Goal: Task Accomplishment & Management: Use online tool/utility

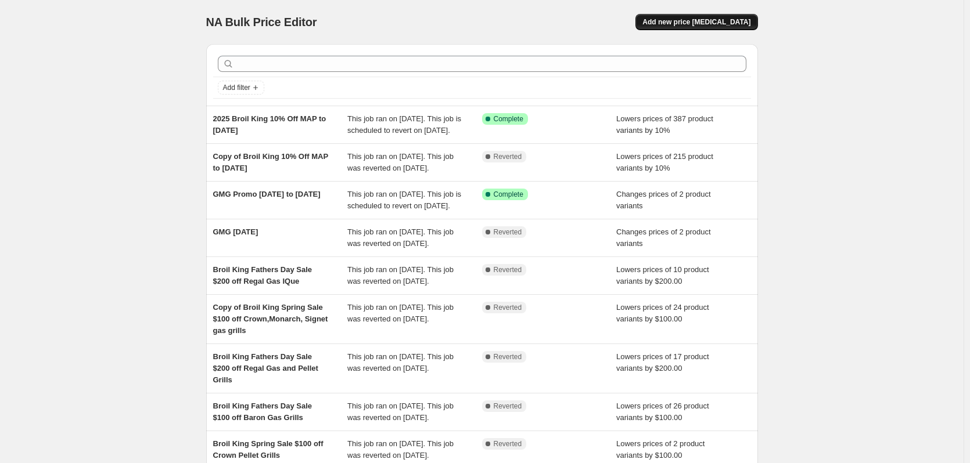
click at [704, 17] on button "Add new price change job" at bounding box center [696, 22] width 122 height 16
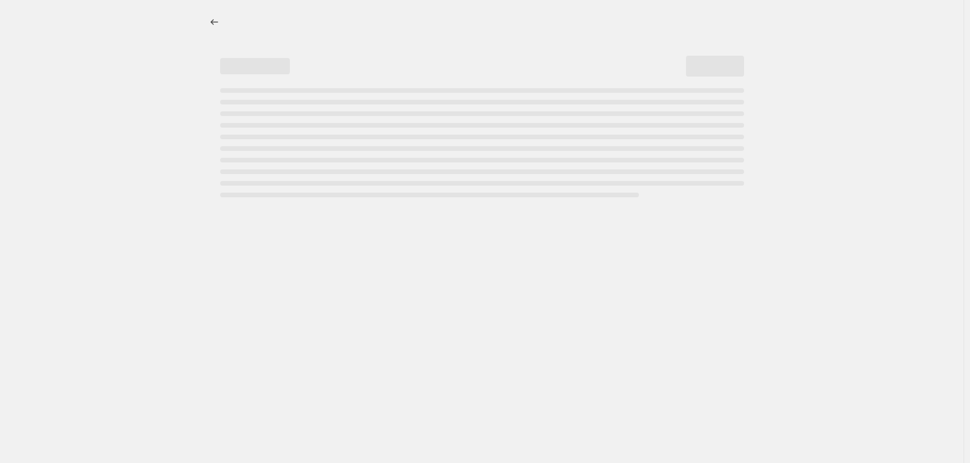
select select "percentage"
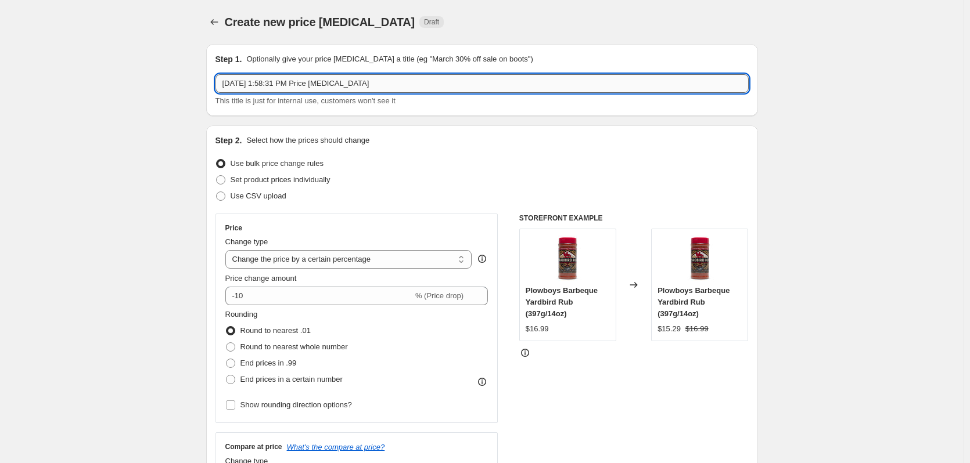
click at [372, 83] on input "Aug 14, 2025, 1:58:31 PM Price change job" at bounding box center [481, 83] width 533 height 19
drag, startPoint x: 375, startPoint y: 80, endPoint x: 177, endPoint y: 75, distance: 198.7
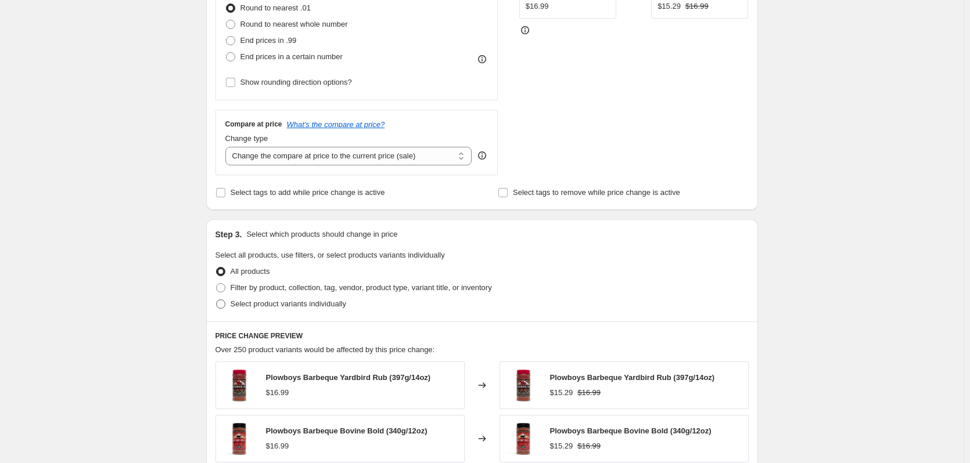
scroll to position [155, 0]
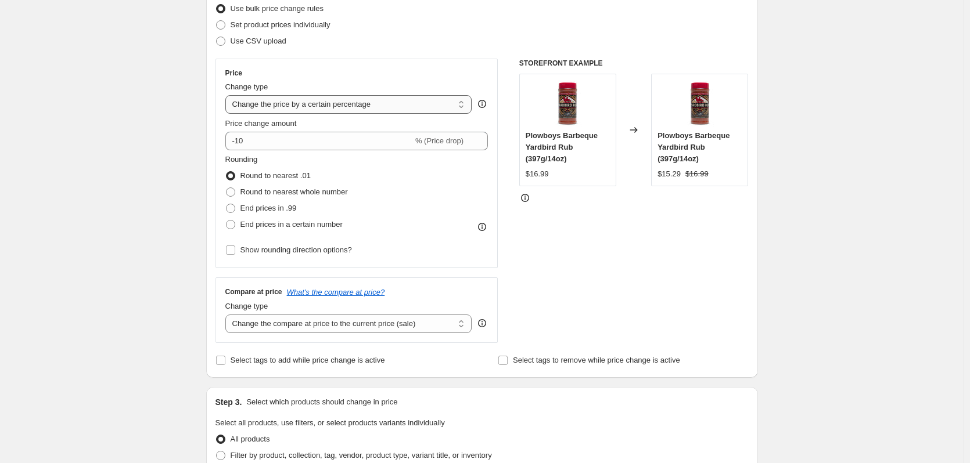
type input "KOSMOS Clearance"
click at [429, 104] on select "Change the price to a certain amount Change the price by a certain amount Chang…" at bounding box center [348, 104] width 247 height 19
click at [82, 116] on div "Create new price change job. This page is ready Create new price change job Dra…" at bounding box center [481, 425] width 963 height 1161
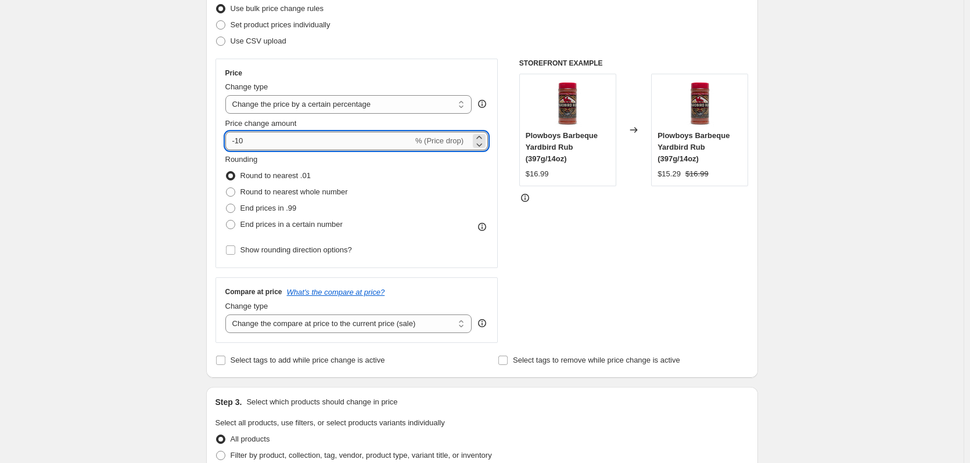
click at [262, 143] on input "-10" at bounding box center [319, 141] width 188 height 19
drag, startPoint x: 262, startPoint y: 143, endPoint x: 204, endPoint y: 137, distance: 58.4
click at [204, 137] on div "Step 1. Optionally give your price change job a title (eg "March 30% off sale o…" at bounding box center [477, 407] width 561 height 1055
type input "2"
type input "30"
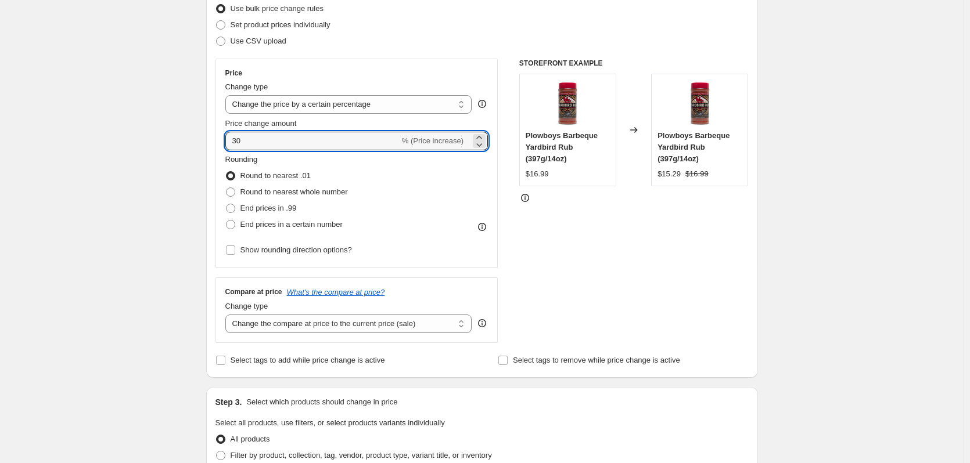
click at [181, 161] on div "Create new price change job. This page is ready Create new price change job Dra…" at bounding box center [481, 425] width 963 height 1161
click at [275, 139] on input "30" at bounding box center [312, 141] width 174 height 19
drag, startPoint x: 275, startPoint y: 139, endPoint x: 224, endPoint y: 134, distance: 50.9
click at [224, 134] on div "Price Change type Change the price to a certain amount Change the price by a ce…" at bounding box center [356, 164] width 283 height 210
type input "-30"
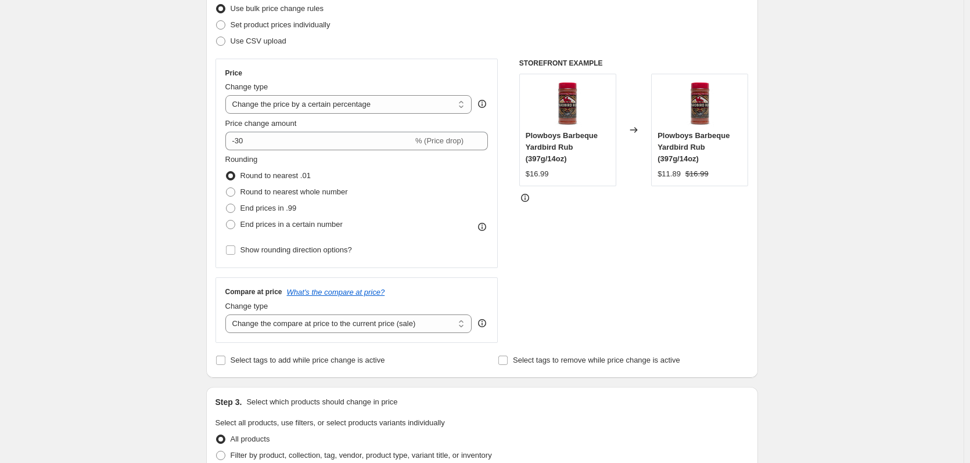
click at [138, 170] on div "Create new price change job. This page is ready Create new price change job Dra…" at bounding box center [481, 425] width 963 height 1161
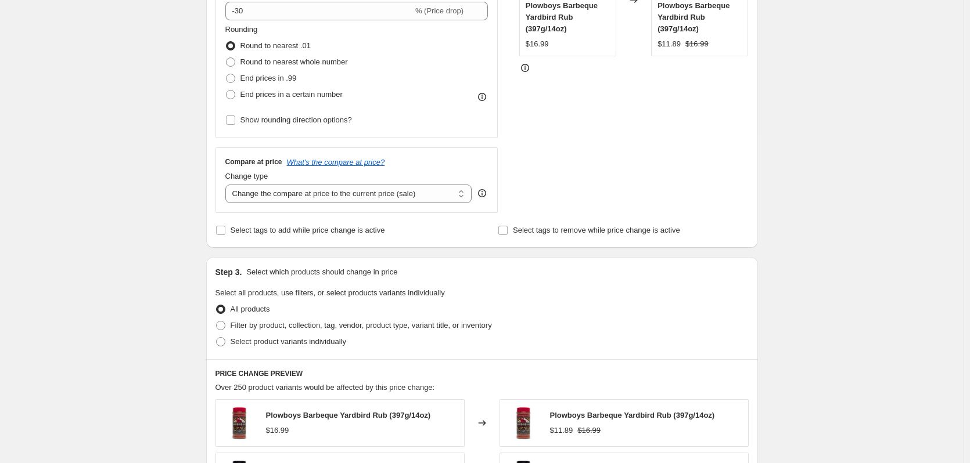
scroll to position [310, 0]
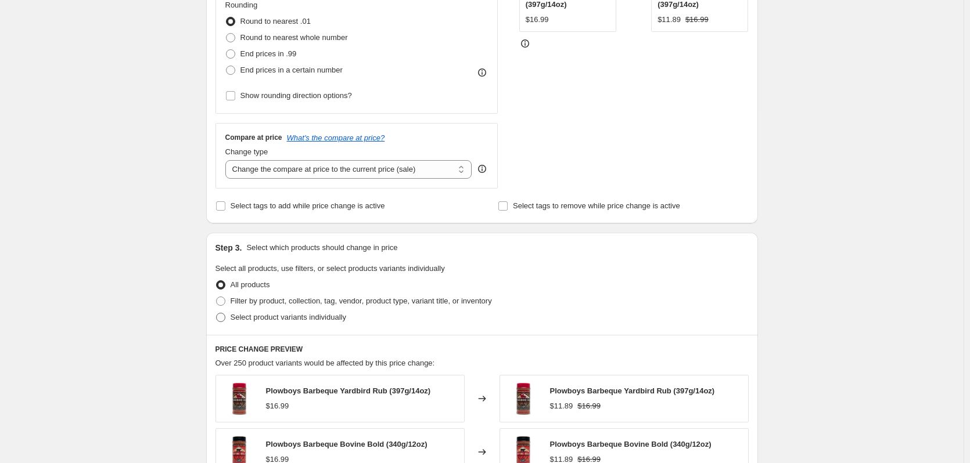
click at [223, 318] on span at bounding box center [220, 317] width 9 height 9
click at [217, 314] on input "Select product variants individually" at bounding box center [216, 313] width 1 height 1
radio input "true"
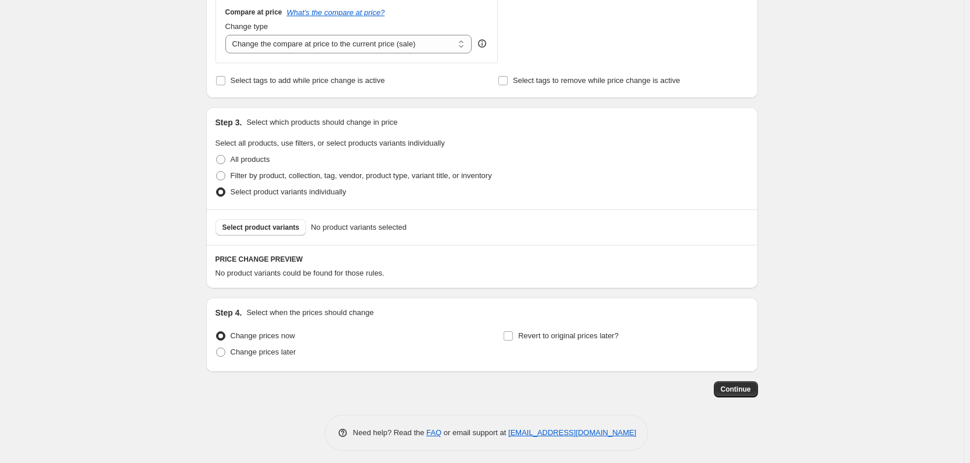
scroll to position [441, 0]
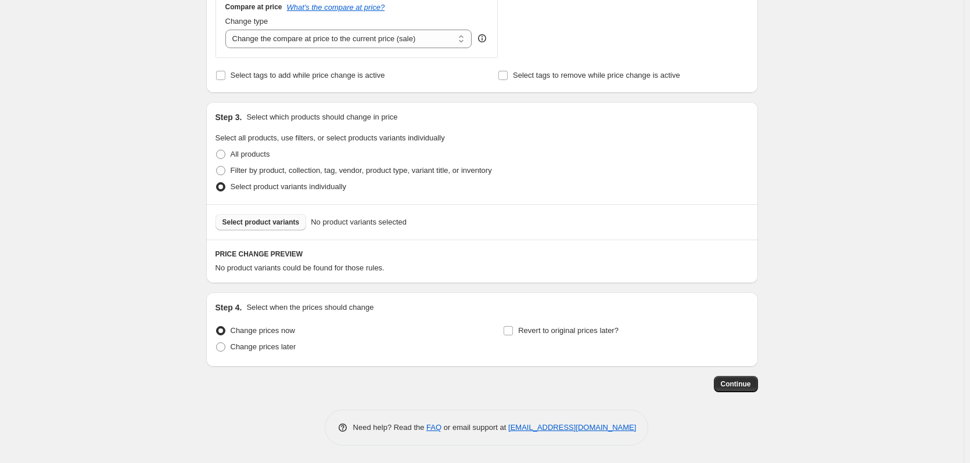
click at [252, 222] on span "Select product variants" at bounding box center [260, 222] width 77 height 9
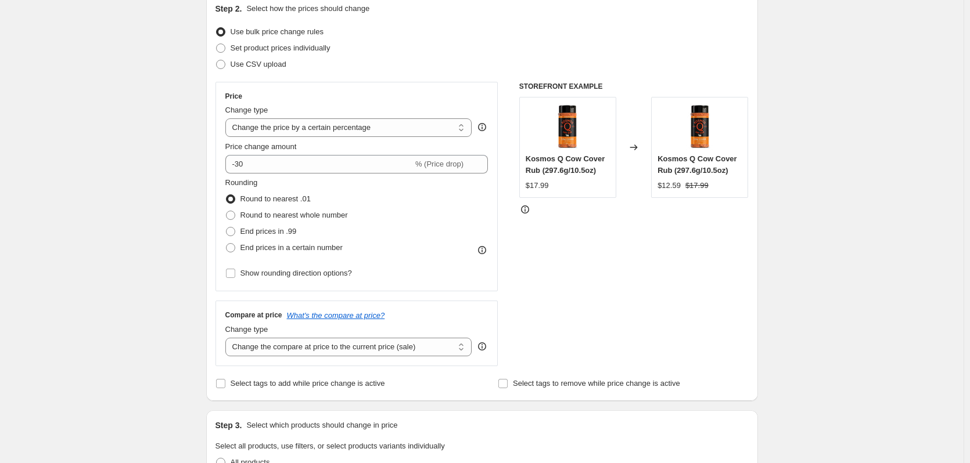
scroll to position [131, 0]
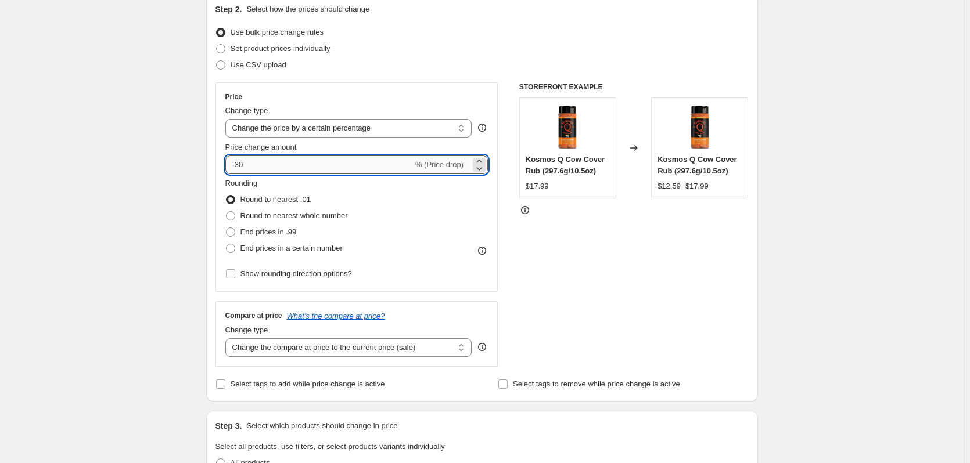
click at [255, 166] on input "-30" at bounding box center [319, 165] width 188 height 19
drag, startPoint x: 251, startPoint y: 165, endPoint x: 231, endPoint y: 166, distance: 19.8
click at [231, 166] on input "-30" at bounding box center [319, 165] width 188 height 19
type input "-4"
click at [166, 207] on div "Create new price change job. This page is ready Create new price change job Dra…" at bounding box center [481, 469] width 963 height 1200
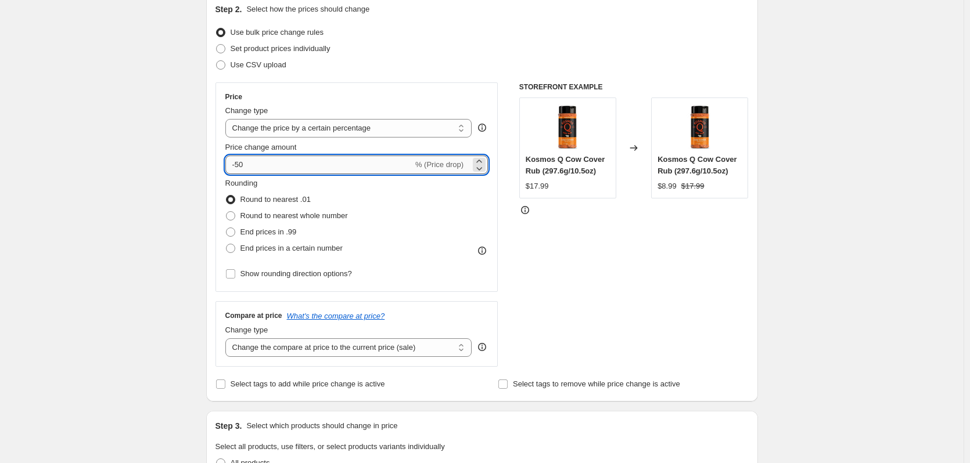
click at [262, 164] on input "-50" at bounding box center [319, 165] width 188 height 19
type input "-5"
type input "-40"
click at [390, 210] on div "Rounding Round to nearest .01 Round to nearest whole number End prices in .99 E…" at bounding box center [356, 217] width 263 height 79
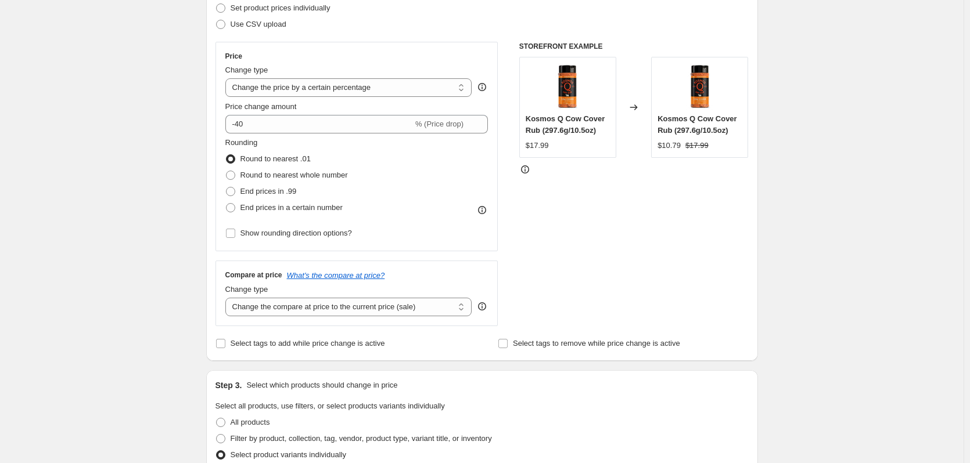
scroll to position [208, 0]
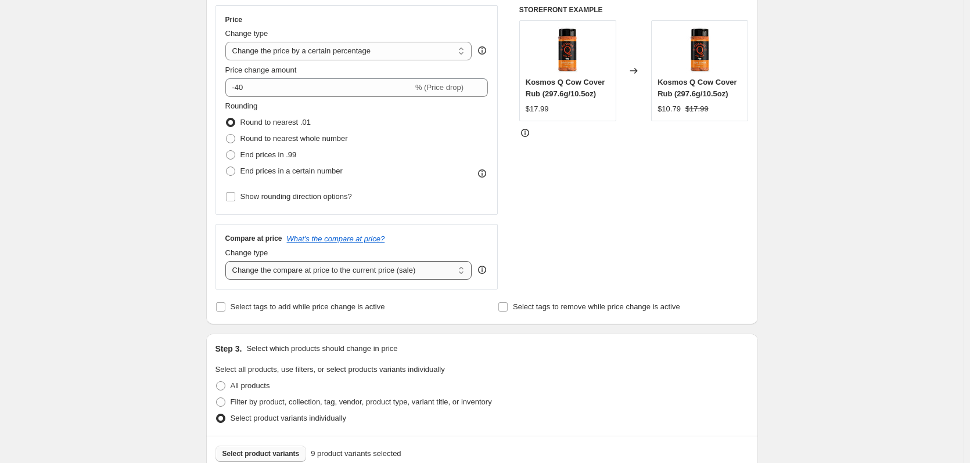
click at [408, 271] on select "Change the compare at price to the current price (sale) Change the compare at p…" at bounding box center [348, 270] width 247 height 19
select select "no_change"
click at [228, 261] on select "Change the compare at price to the current price (sale) Change the compare at p…" at bounding box center [348, 270] width 247 height 19
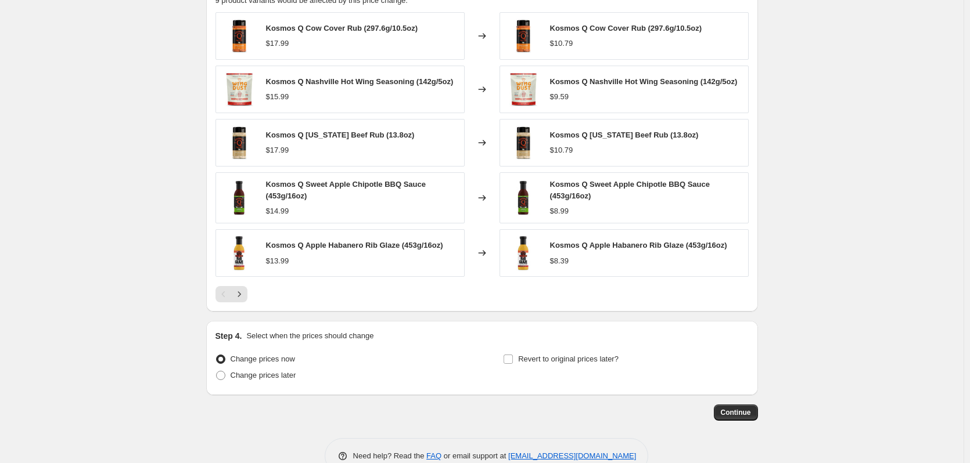
scroll to position [737, 0]
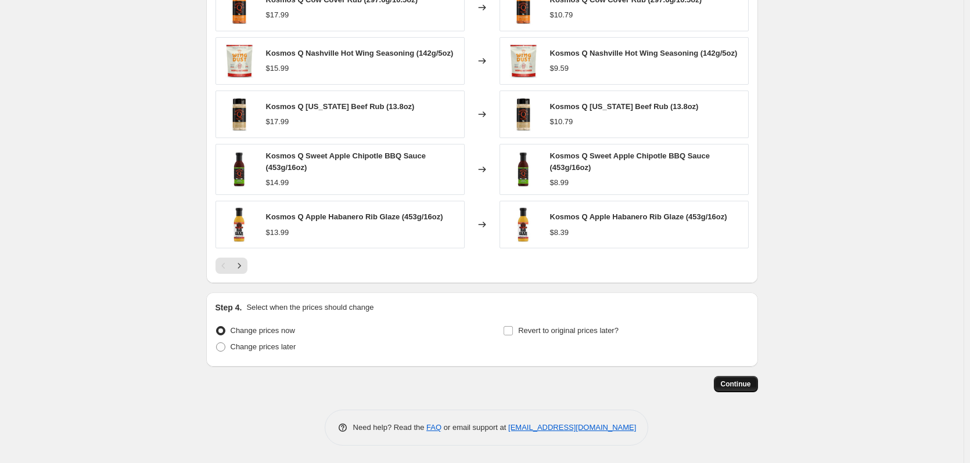
click at [740, 382] on span "Continue" at bounding box center [736, 384] width 30 height 9
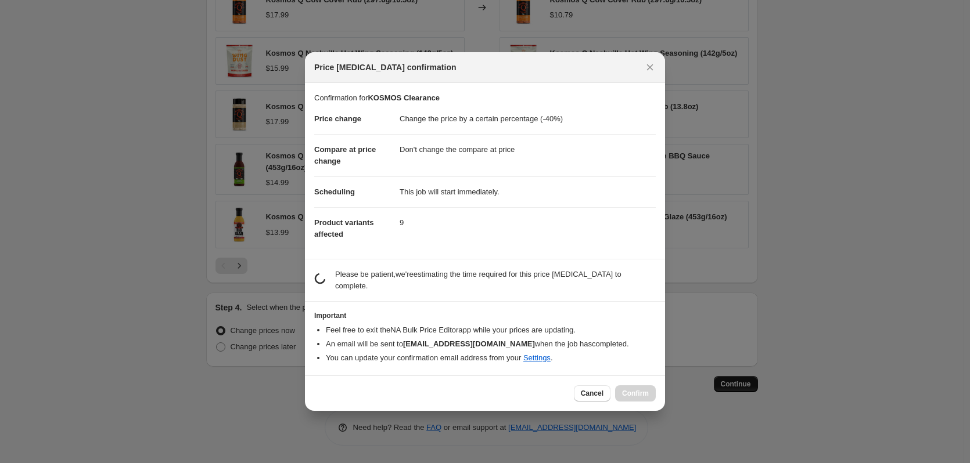
scroll to position [0, 0]
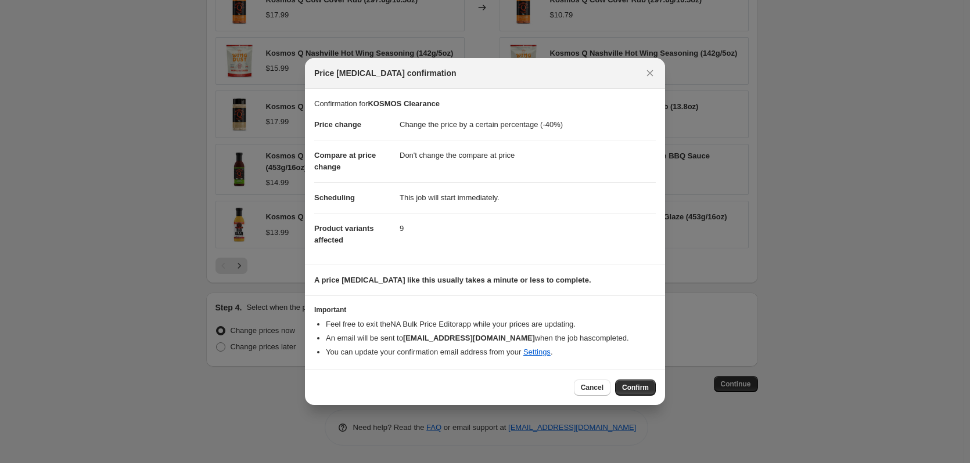
click at [631, 384] on span "Confirm" at bounding box center [635, 387] width 27 height 9
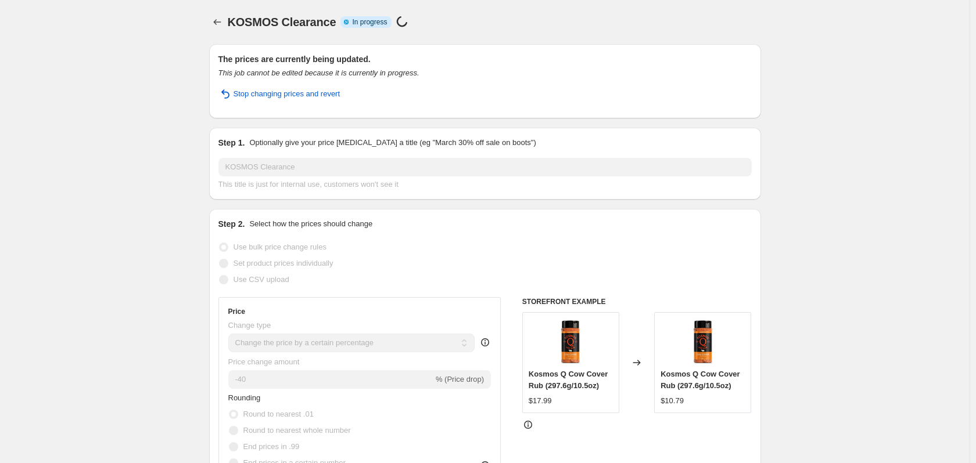
select select "percentage"
select select "no_change"
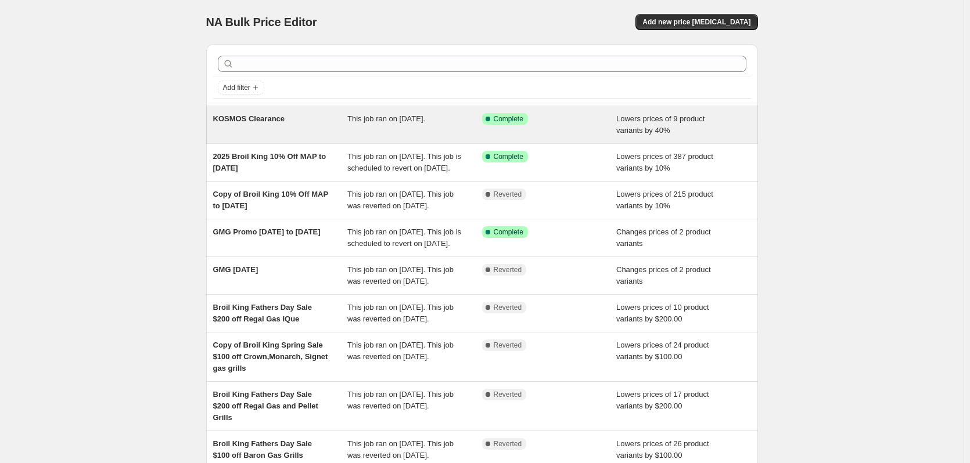
click at [258, 117] on span "KOSMOS Clearance" at bounding box center [249, 118] width 72 height 9
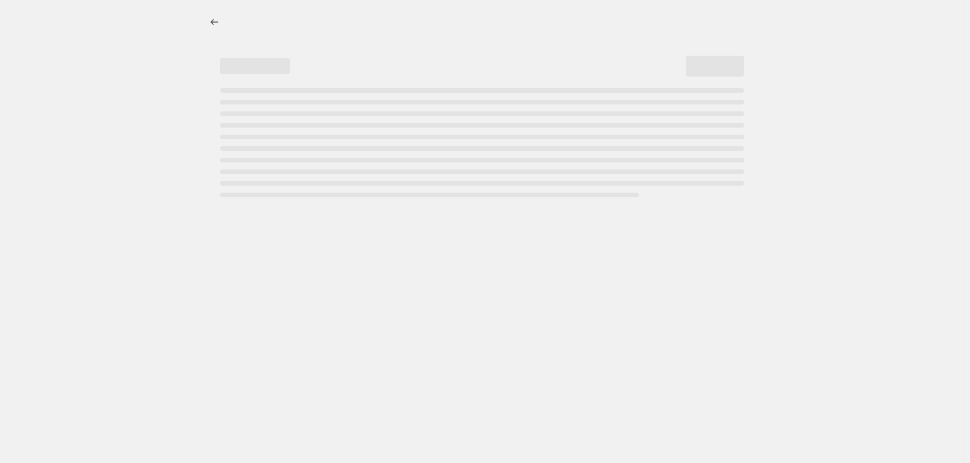
select select "percentage"
select select "no_change"
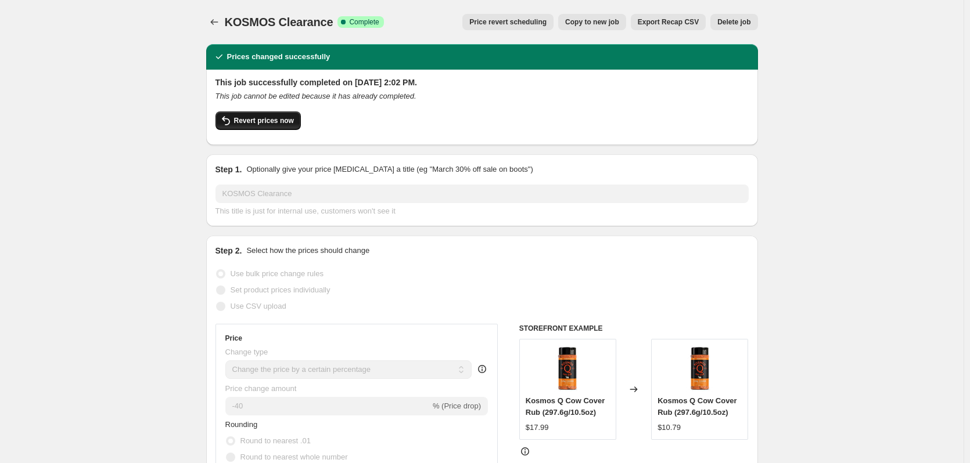
click at [272, 120] on span "Revert prices now" at bounding box center [264, 120] width 60 height 9
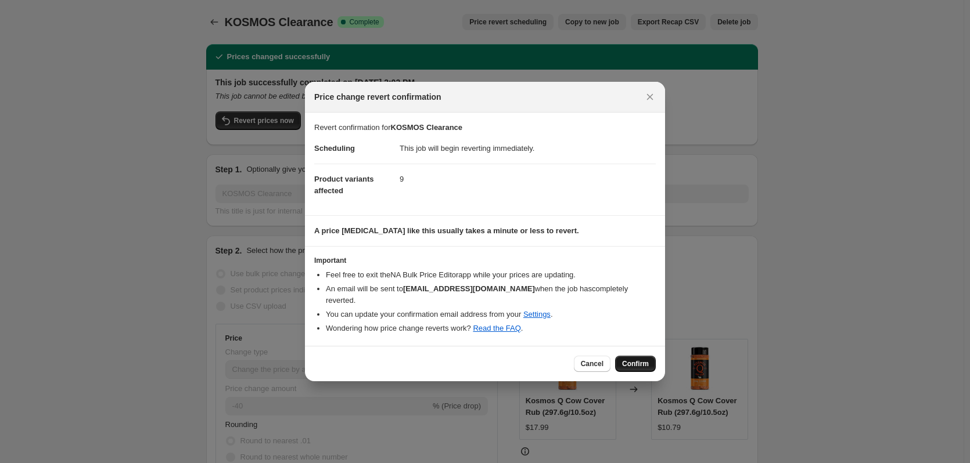
click at [640, 359] on span "Confirm" at bounding box center [635, 363] width 27 height 9
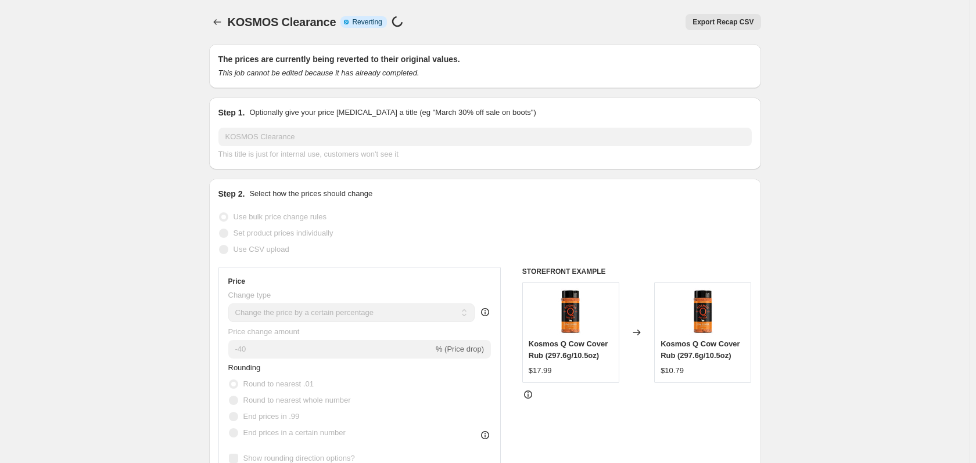
select select "percentage"
select select "no_change"
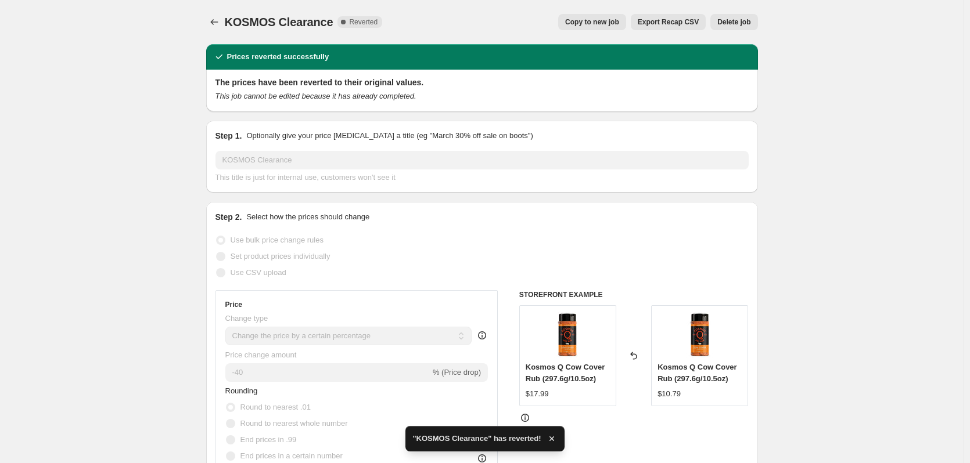
click at [599, 19] on span "Copy to new job" at bounding box center [592, 21] width 54 height 9
select select "percentage"
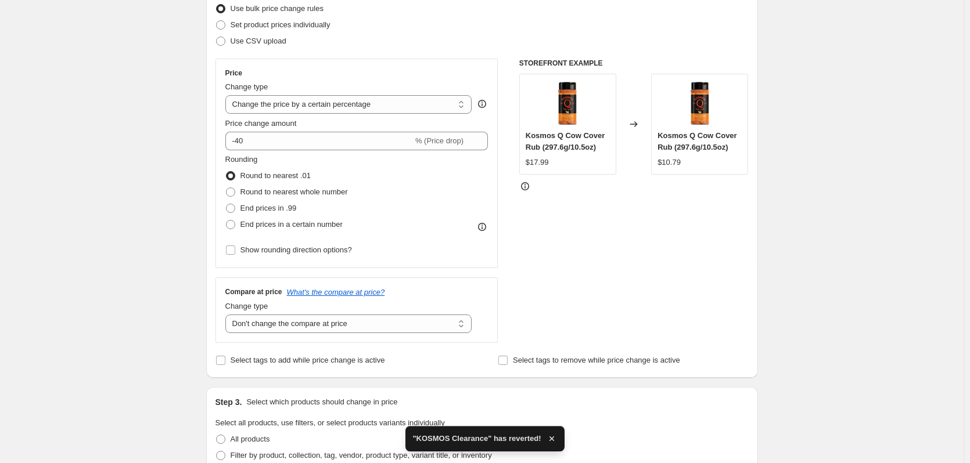
scroll to position [232, 0]
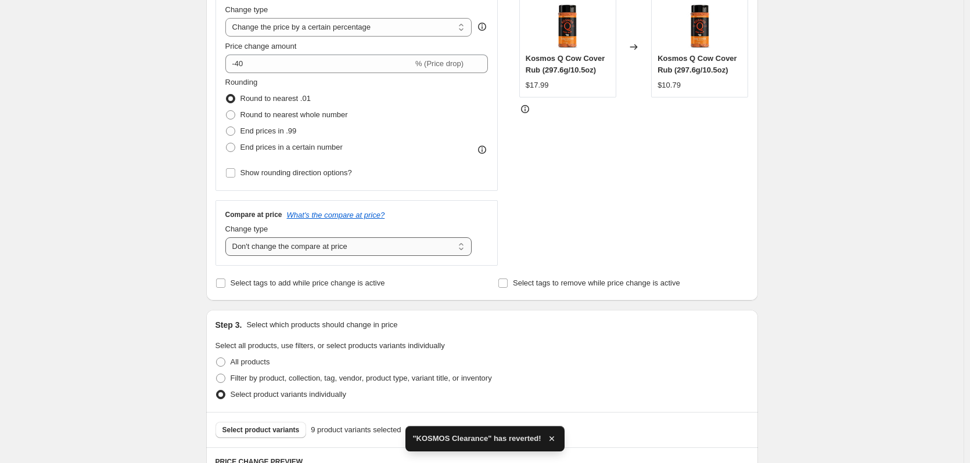
click at [322, 244] on select "Change the compare at price to the current price (sale) Change the compare at p…" at bounding box center [348, 247] width 247 height 19
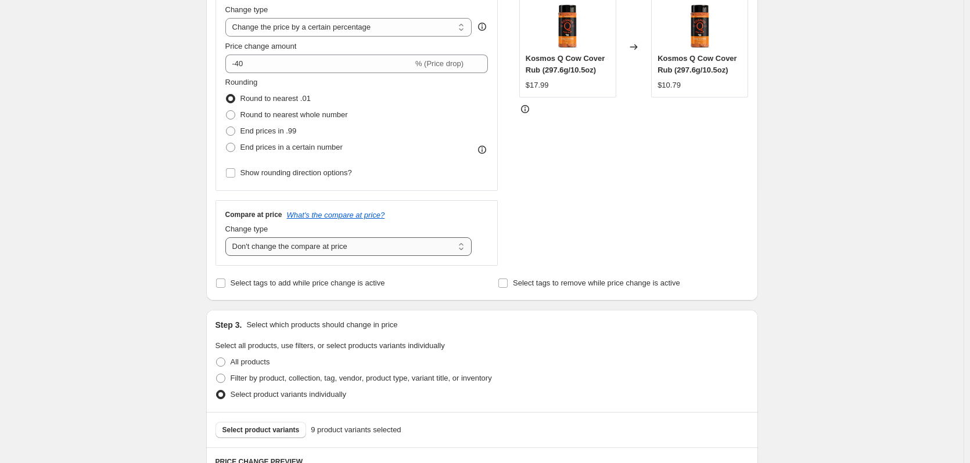
select select "ep"
click at [228, 238] on select "Change the compare at price to the current price (sale) Change the compare at p…" at bounding box center [348, 247] width 247 height 19
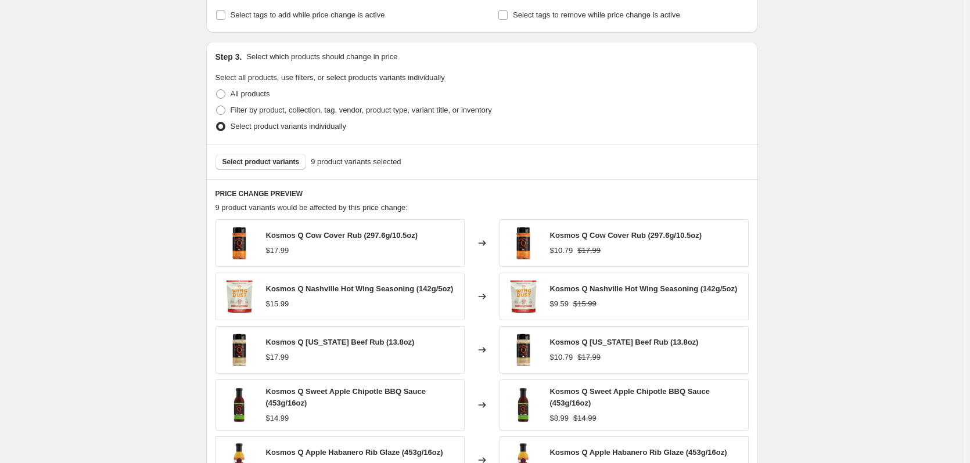
scroll to position [697, 0]
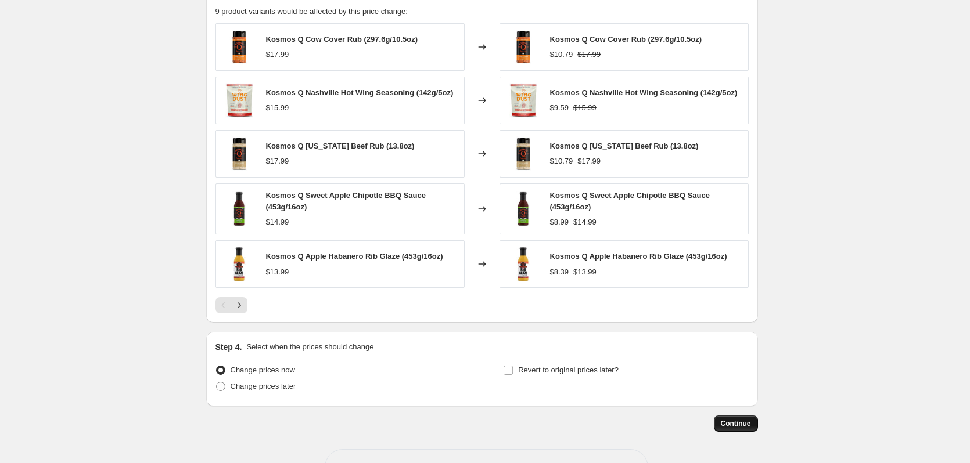
click at [726, 425] on span "Continue" at bounding box center [736, 423] width 30 height 9
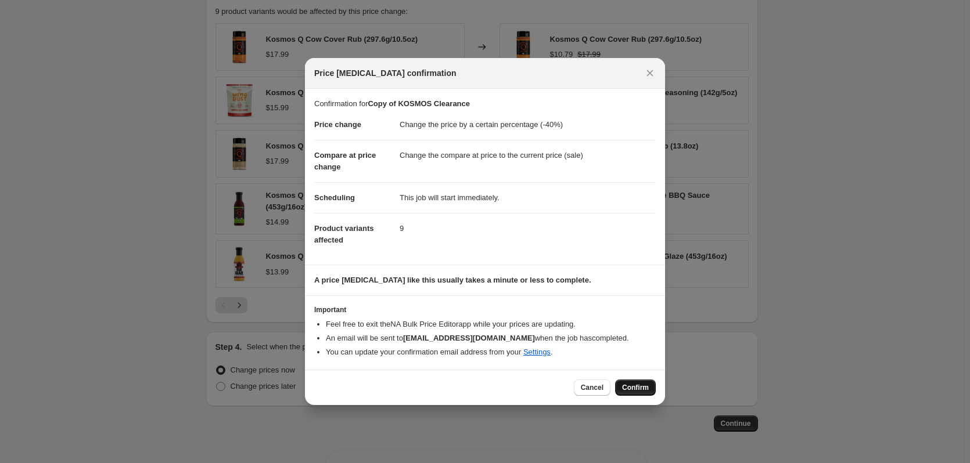
click at [636, 385] on span "Confirm" at bounding box center [635, 387] width 27 height 9
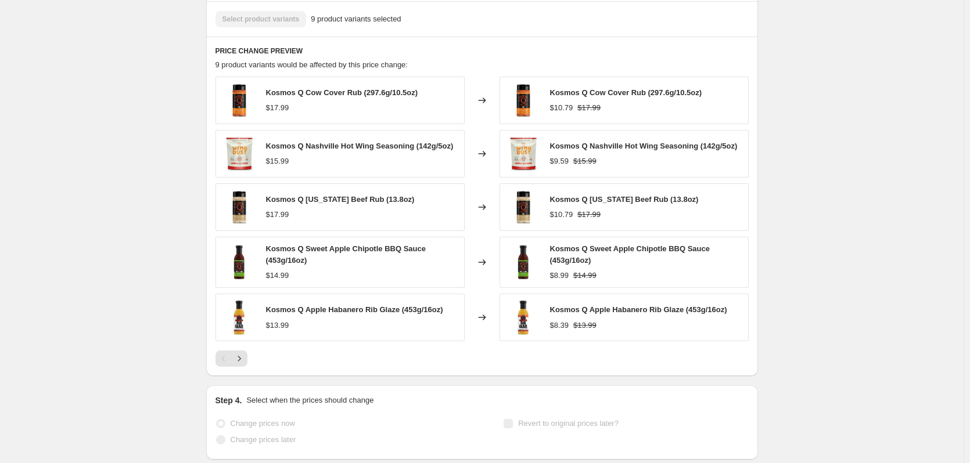
scroll to position [727, 0]
select select "percentage"
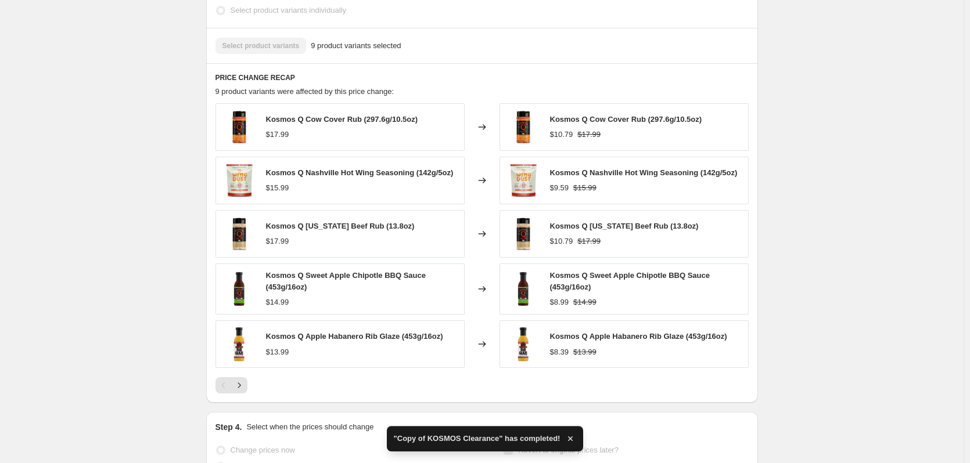
scroll to position [0, 0]
